Goal: Task Accomplishment & Management: Complete application form

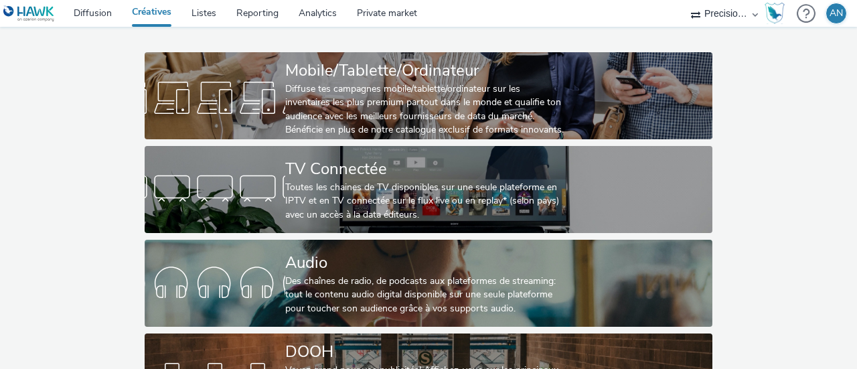
scroll to position [125, 0]
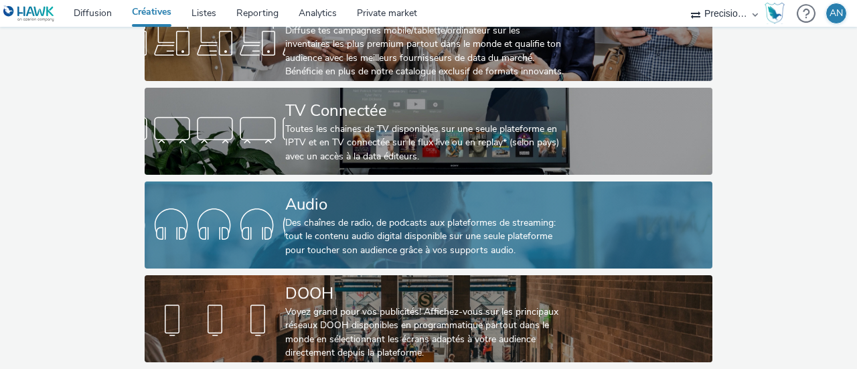
click at [411, 220] on div "Des chaînes de radio, de podcasts aux plateformes de streaming: tout le contenu…" at bounding box center [425, 236] width 281 height 41
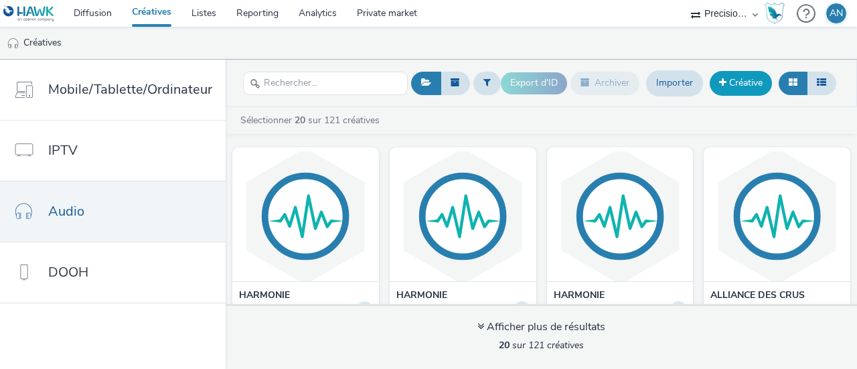
click at [746, 80] on link "Créative" at bounding box center [741, 83] width 62 height 24
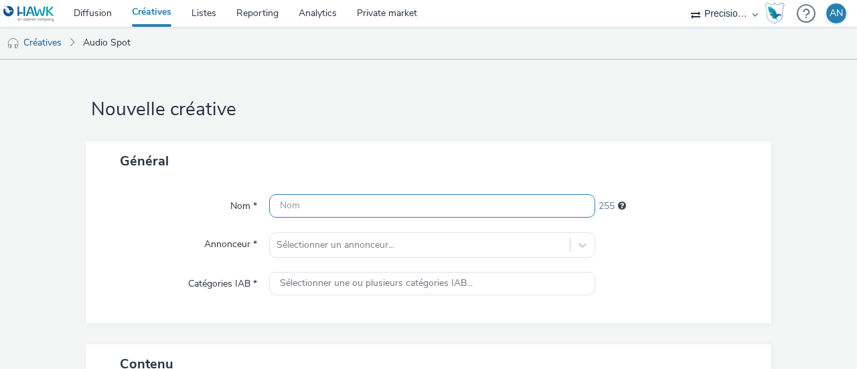
click at [309, 206] on input "text" at bounding box center [432, 205] width 326 height 23
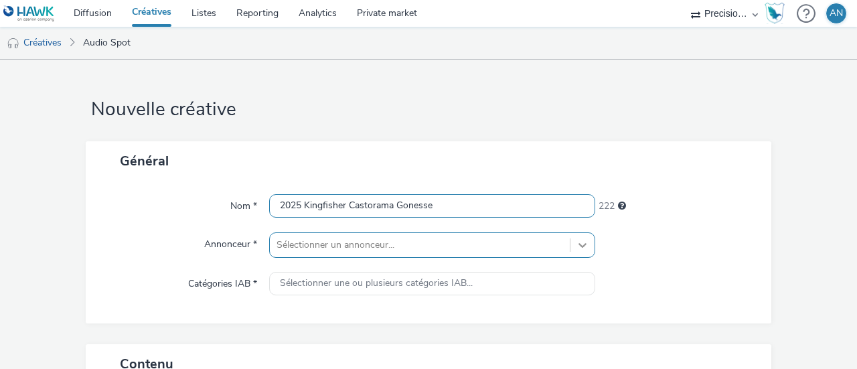
type input "2025 Kingfisher Castorama Gonesse"
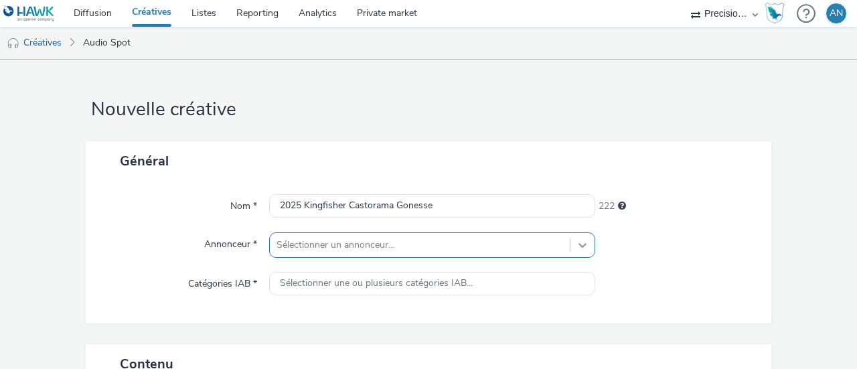
click at [581, 247] on div "Sélectionner un annonceur..." at bounding box center [432, 244] width 326 height 25
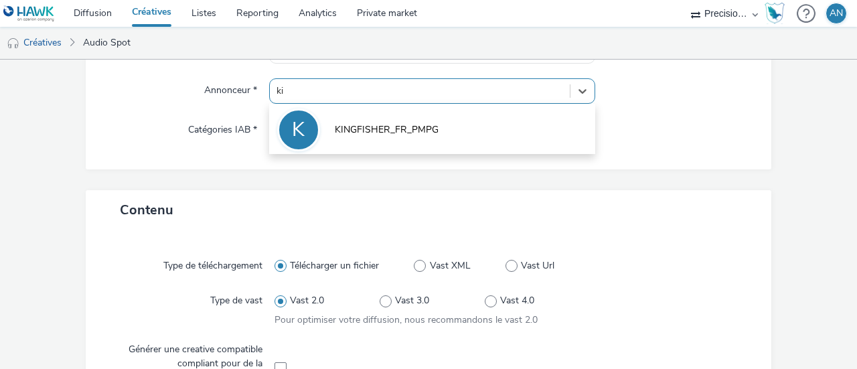
type input "kin"
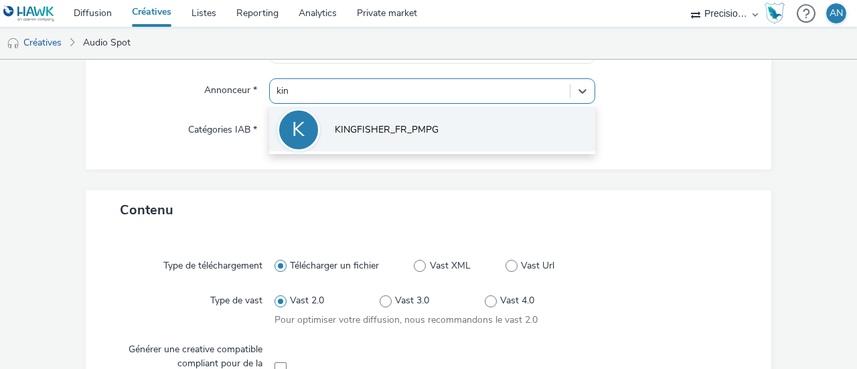
click at [433, 136] on span "KINGFISHER_FR_PMPG" at bounding box center [387, 129] width 104 height 13
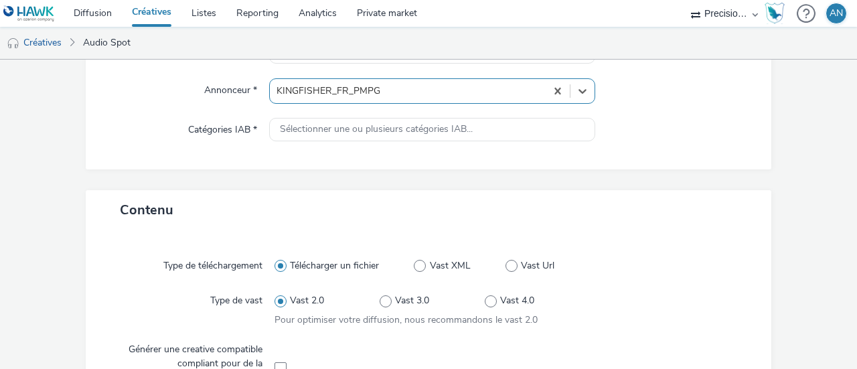
type input "[URL][DOMAIN_NAME]"
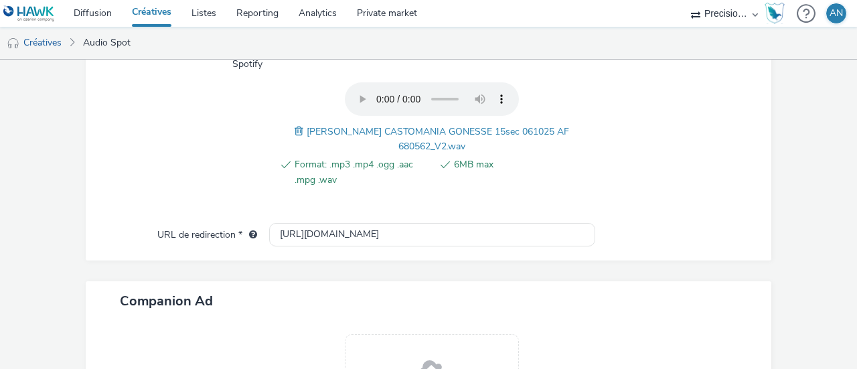
scroll to position [422, 0]
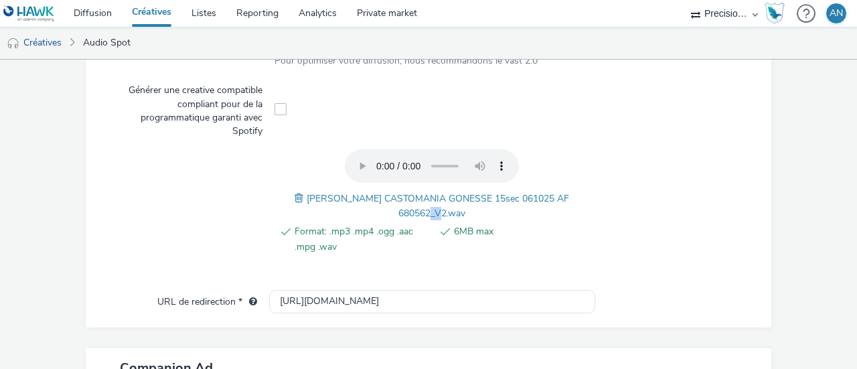
drag, startPoint x: 430, startPoint y: 212, endPoint x: 439, endPoint y: 210, distance: 9.8
click at [439, 210] on span "[PERSON_NAME] CASTOMANIA GONESSE 15sec 061025 AF 680562_V2.wav" at bounding box center [438, 205] width 263 height 27
click at [638, 222] on div at bounding box center [669, 208] width 158 height 119
drag, startPoint x: 277, startPoint y: 224, endPoint x: 482, endPoint y: 258, distance: 207.7
click at [482, 258] on div "Format: .mp3 .mp4 .ogg .aac .mpg .wav 6MB max" at bounding box center [432, 246] width 315 height 45
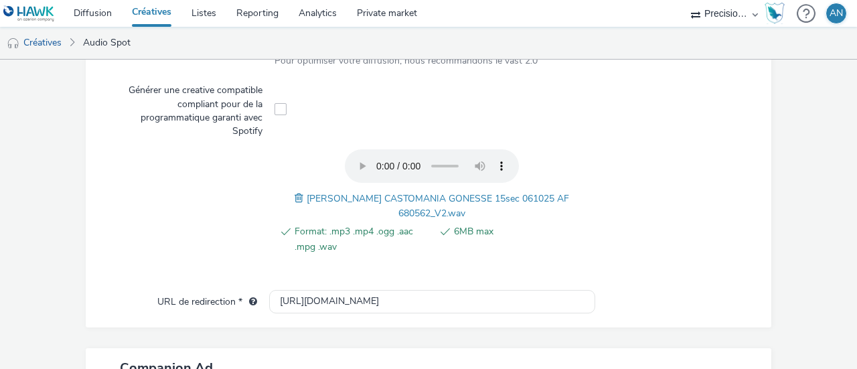
click at [482, 258] on div "Format: .mp3 .mp4 .ogg .aac .mpg .wav 6MB max" at bounding box center [432, 246] width 315 height 45
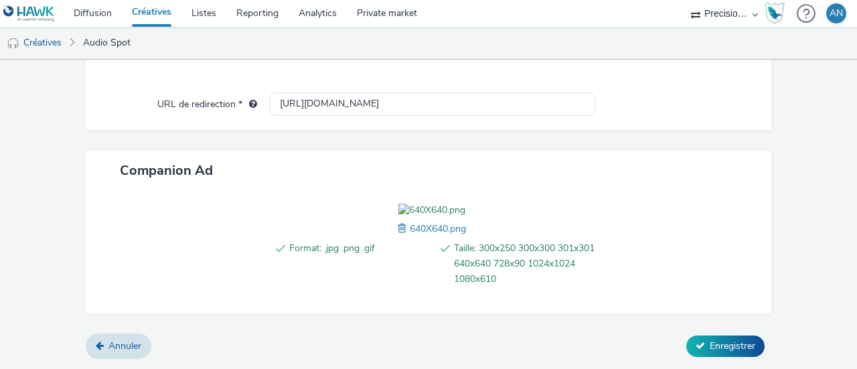
scroll to position [694, 0]
click at [398, 229] on span at bounding box center [404, 228] width 12 height 15
click at [696, 345] on icon at bounding box center [700, 345] width 9 height 9
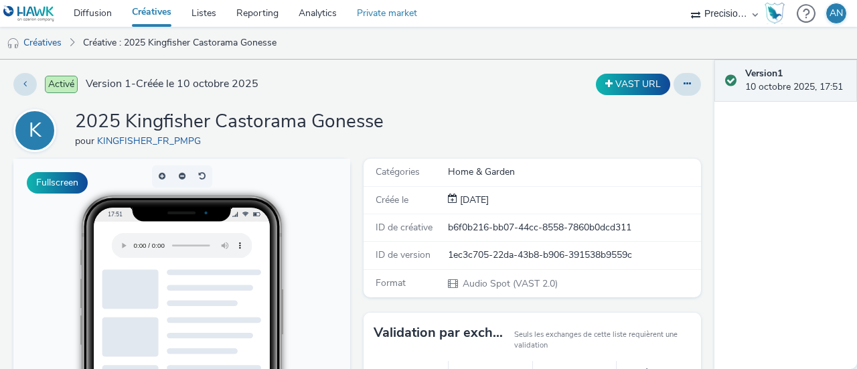
click at [405, 9] on link "Private market" at bounding box center [387, 13] width 80 height 27
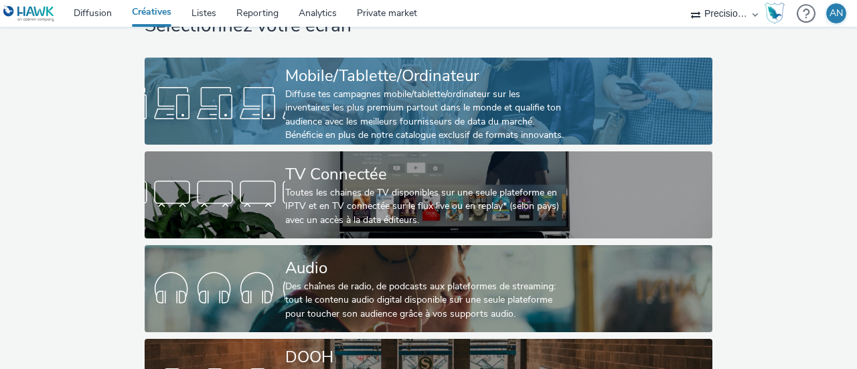
scroll to position [125, 0]
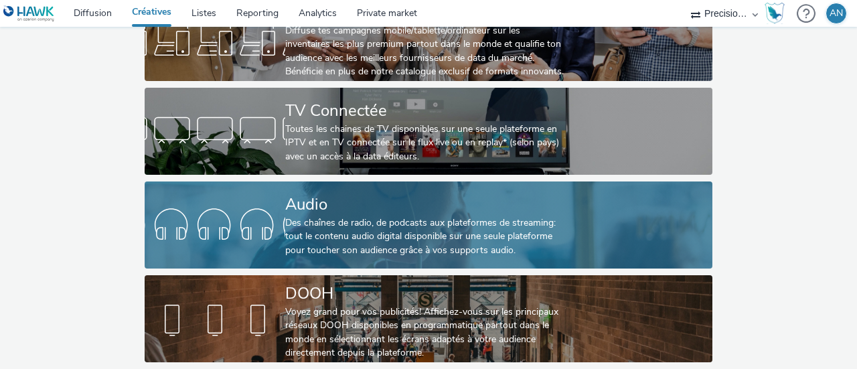
click at [313, 198] on div "Audio" at bounding box center [425, 204] width 281 height 23
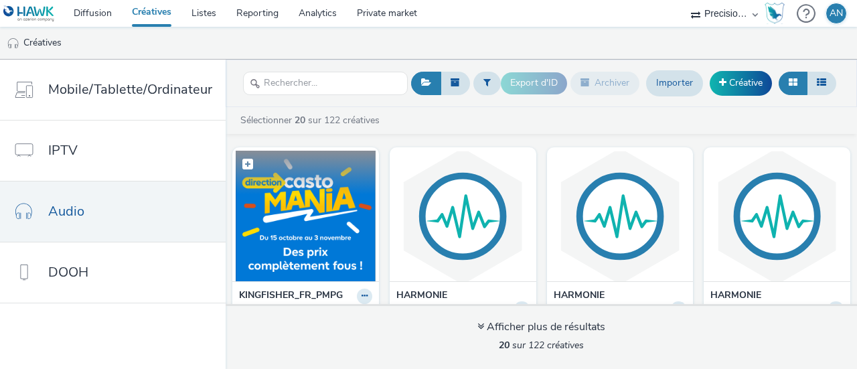
click at [303, 244] on img at bounding box center [306, 216] width 140 height 131
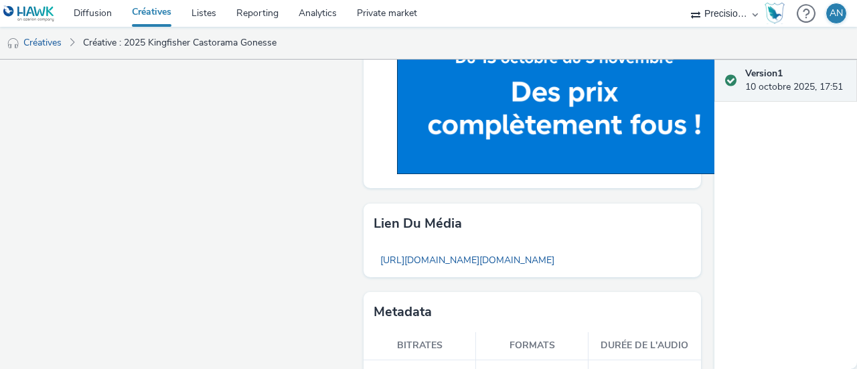
scroll to position [607, 0]
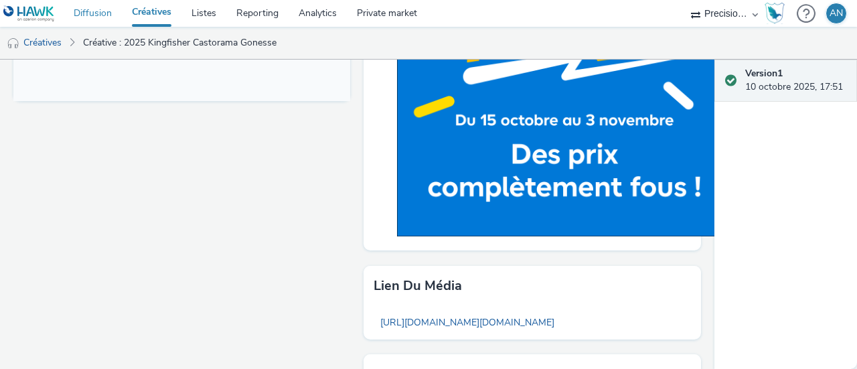
click at [94, 15] on link "Diffusion" at bounding box center [93, 13] width 58 height 27
